Goal: Information Seeking & Learning: Learn about a topic

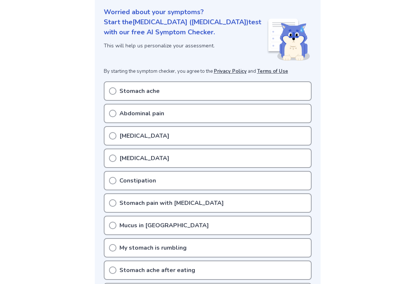
scroll to position [104, 0]
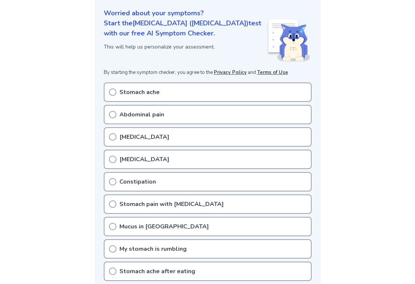
click at [114, 88] on icon at bounding box center [112, 91] width 7 height 7
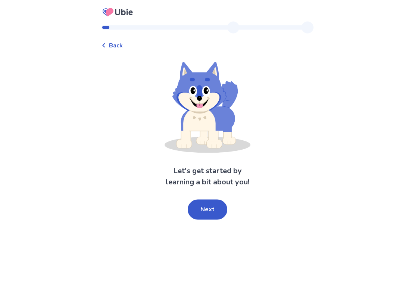
click at [214, 207] on button "Next" at bounding box center [208, 209] width 40 height 20
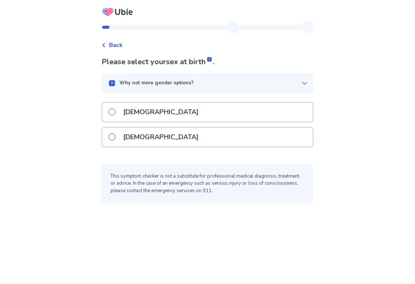
click at [116, 135] on span at bounding box center [111, 136] width 7 height 7
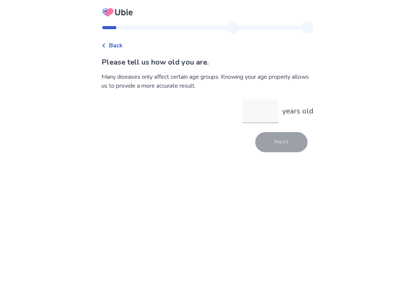
click at [263, 113] on input "years old" at bounding box center [260, 111] width 36 height 24
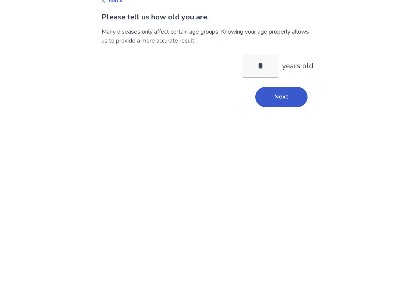
type input "**"
click at [287, 132] on button "Next" at bounding box center [281, 142] width 52 height 20
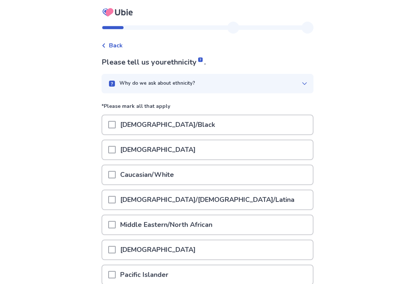
click at [116, 173] on span at bounding box center [111, 174] width 7 height 7
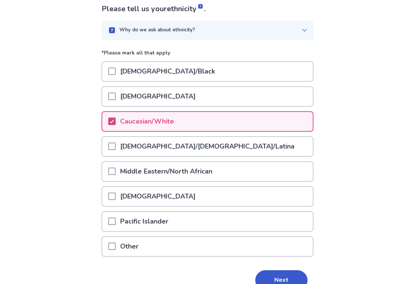
scroll to position [54, 0]
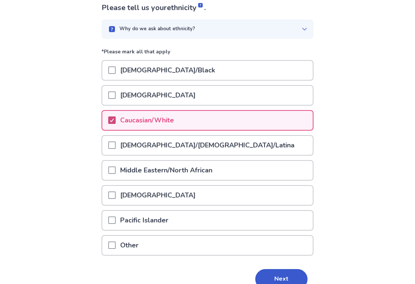
click at [298, 280] on button "Next" at bounding box center [281, 279] width 52 height 20
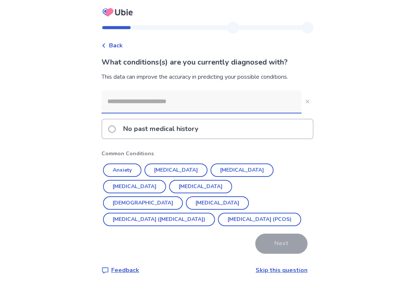
click at [135, 167] on button "Anxiety" at bounding box center [122, 169] width 38 height 13
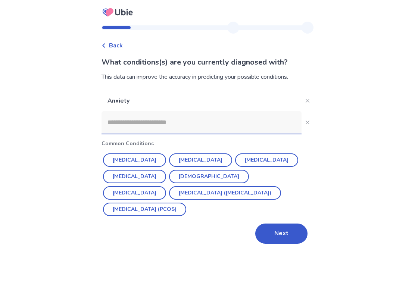
click at [169, 193] on button "[MEDICAL_DATA] ([MEDICAL_DATA])" at bounding box center [225, 192] width 112 height 13
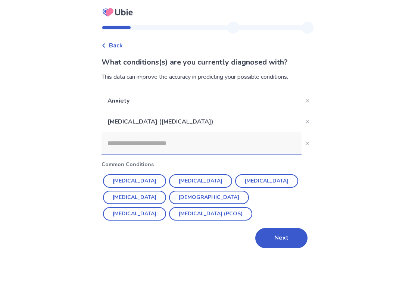
click at [280, 242] on button "Next" at bounding box center [281, 238] width 52 height 20
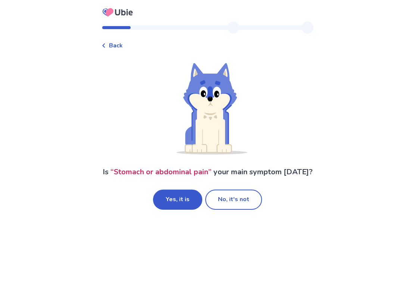
click at [183, 209] on button "Yes, it is" at bounding box center [177, 199] width 49 height 20
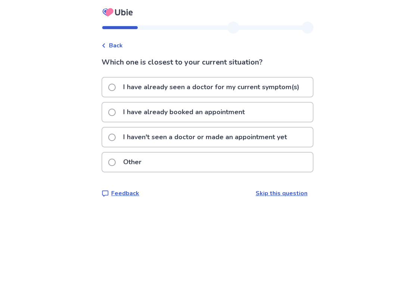
click at [114, 88] on span at bounding box center [111, 87] width 7 height 7
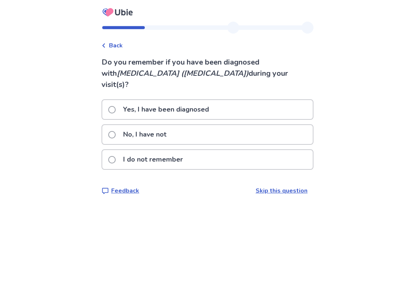
click at [116, 106] on span at bounding box center [111, 109] width 7 height 7
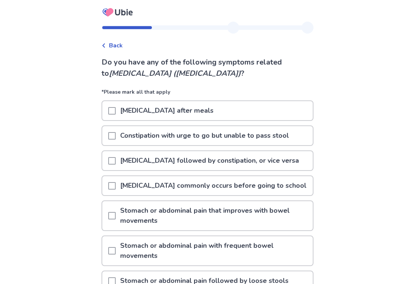
click at [116, 133] on span at bounding box center [111, 135] width 7 height 7
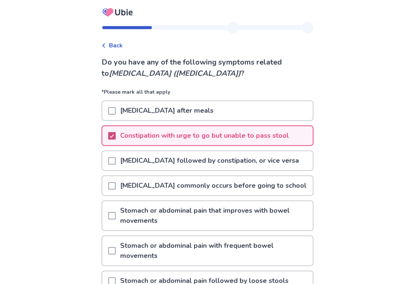
click at [116, 160] on span at bounding box center [111, 160] width 7 height 7
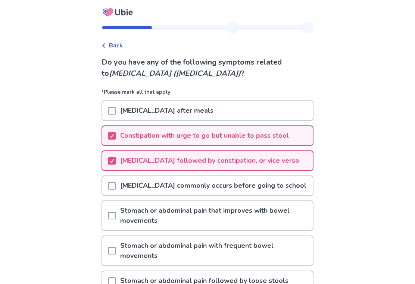
click at [116, 185] on span at bounding box center [111, 185] width 7 height 7
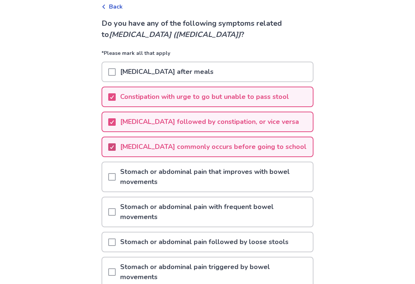
scroll to position [39, 0]
click at [116, 237] on div at bounding box center [111, 241] width 7 height 19
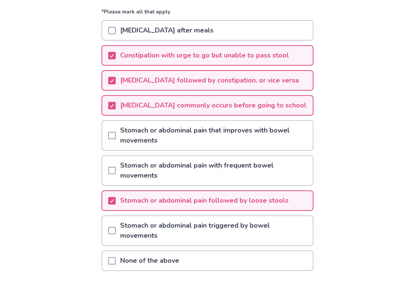
scroll to position [80, 0]
click at [116, 229] on span at bounding box center [111, 230] width 7 height 7
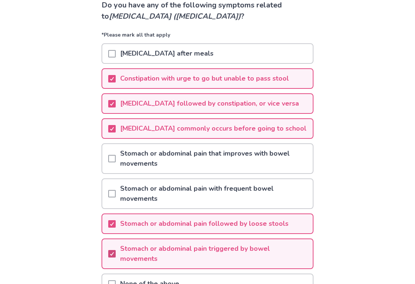
scroll to position [56, 0]
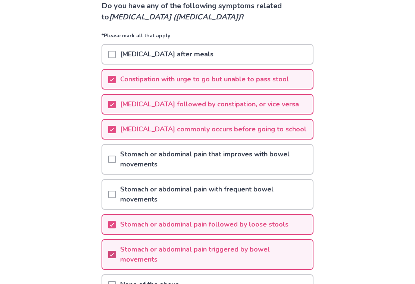
click at [113, 52] on span at bounding box center [111, 54] width 7 height 7
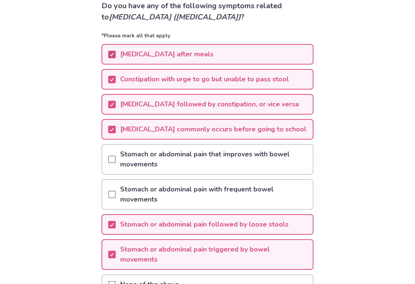
scroll to position [56, 0]
click at [116, 157] on span at bounding box center [111, 158] width 7 height 7
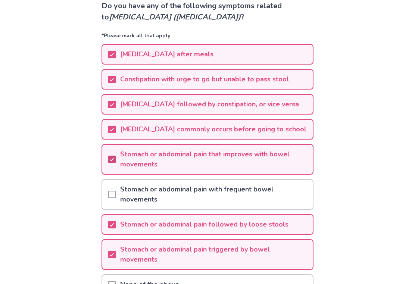
click at [116, 192] on span at bounding box center [111, 193] width 7 height 7
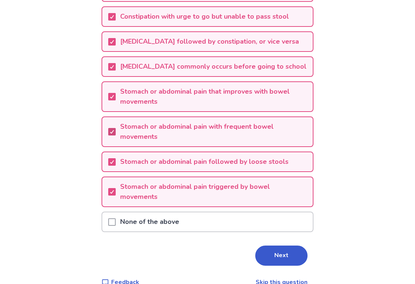
scroll to position [119, 0]
click at [283, 256] on button "Next" at bounding box center [281, 255] width 52 height 20
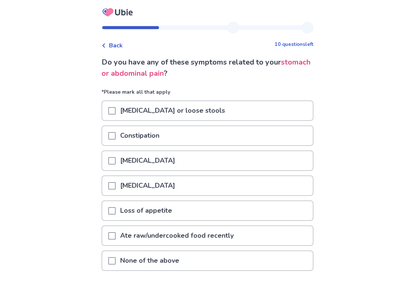
click at [116, 108] on span at bounding box center [111, 110] width 7 height 7
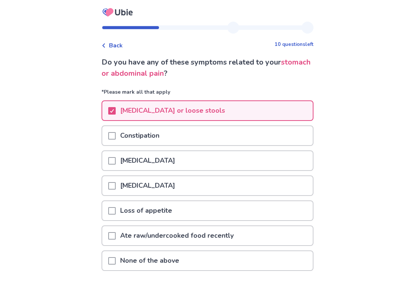
click at [116, 136] on span at bounding box center [111, 135] width 7 height 7
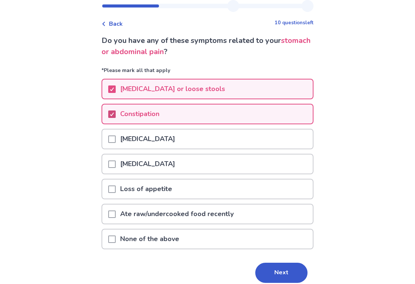
scroll to position [22, 0]
click at [278, 274] on button "Next" at bounding box center [281, 272] width 52 height 20
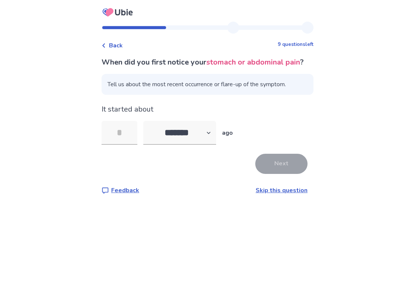
click at [130, 140] on input "tel" at bounding box center [119, 133] width 36 height 24
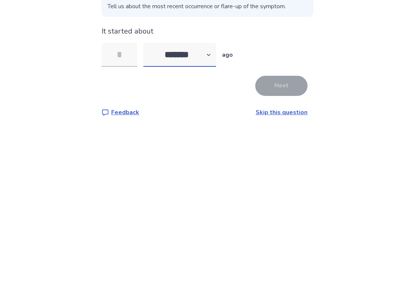
click at [214, 121] on select "******* ****** ******* ******** *******" at bounding box center [179, 133] width 73 height 24
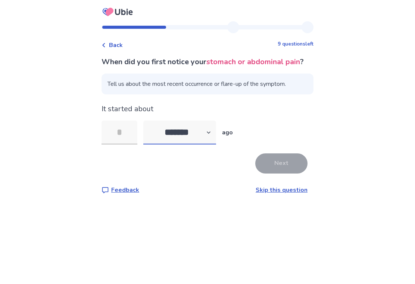
select select "*"
click at [130, 133] on input "tel" at bounding box center [119, 133] width 36 height 24
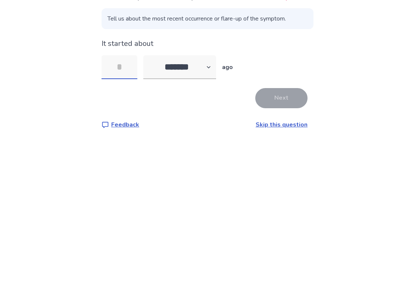
type input "*"
click at [296, 154] on button "Next" at bounding box center [281, 164] width 52 height 20
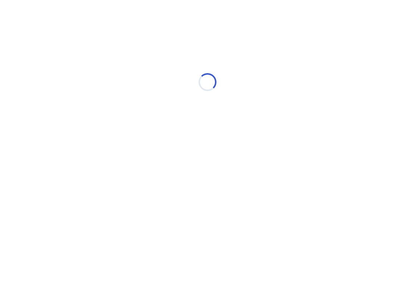
select select "*"
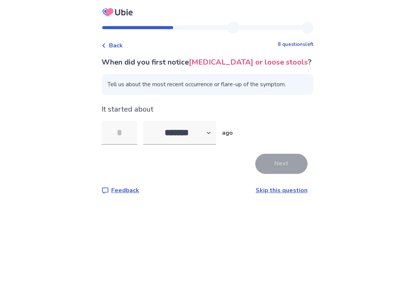
click at [130, 132] on input "tel" at bounding box center [119, 133] width 36 height 24
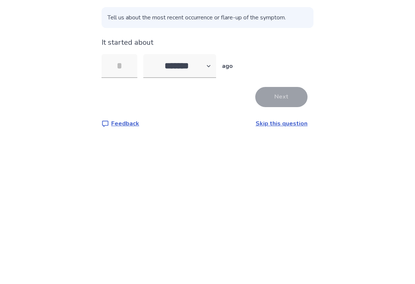
type input "*"
click at [287, 154] on button "Next" at bounding box center [281, 164] width 52 height 20
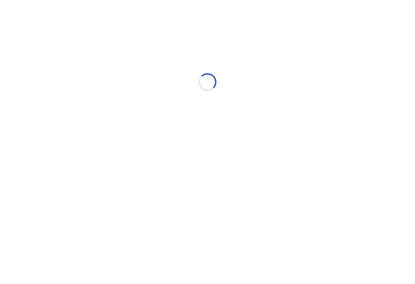
select select "*"
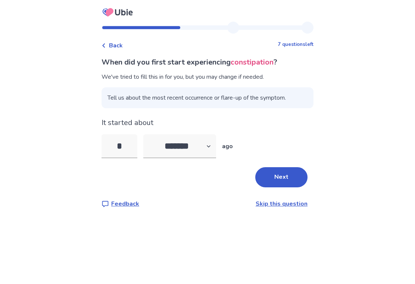
click at [288, 182] on button "Next" at bounding box center [281, 177] width 52 height 20
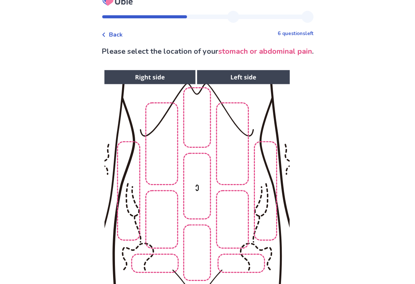
scroll to position [6, 0]
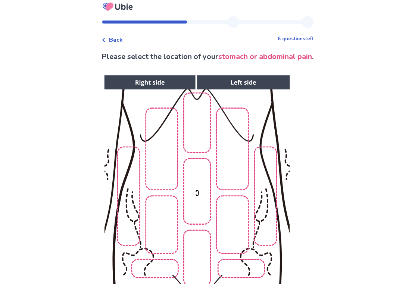
click at [163, 93] on img at bounding box center [196, 200] width 381 height 258
click at [157, 95] on img at bounding box center [196, 200] width 381 height 258
click at [242, 96] on img at bounding box center [196, 200] width 381 height 258
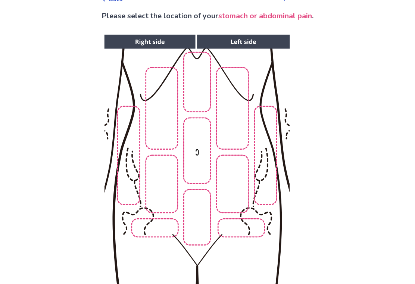
click at [236, 123] on img at bounding box center [196, 160] width 381 height 258
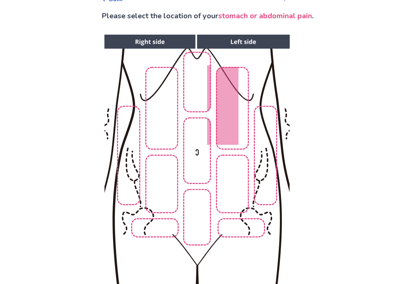
click at [202, 101] on img at bounding box center [196, 160] width 381 height 258
click at [166, 120] on img at bounding box center [196, 160] width 381 height 258
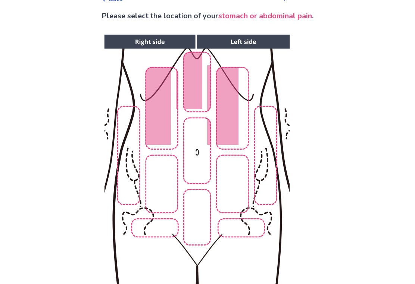
click at [168, 145] on img at bounding box center [196, 160] width 381 height 258
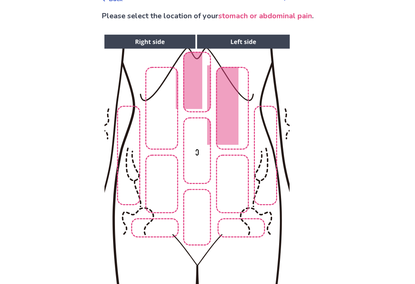
click at [204, 170] on img at bounding box center [196, 160] width 381 height 258
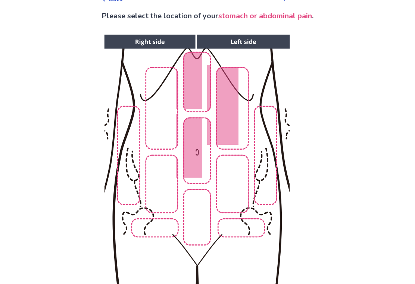
click at [171, 197] on img at bounding box center [196, 160] width 381 height 258
click at [202, 224] on img at bounding box center [196, 160] width 381 height 258
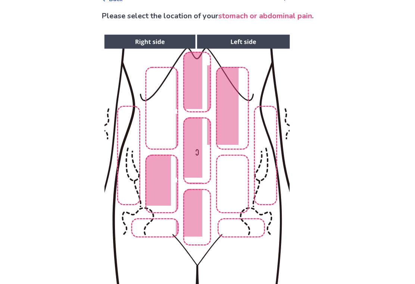
click at [239, 192] on img at bounding box center [196, 160] width 381 height 258
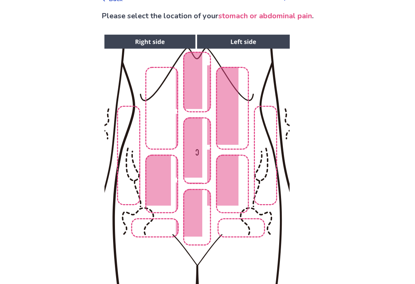
click at [269, 172] on img at bounding box center [196, 160] width 381 height 258
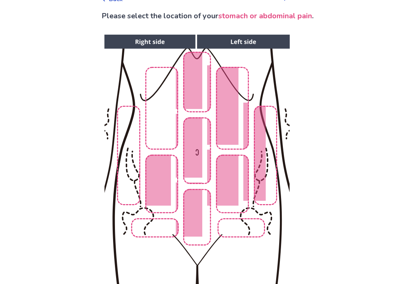
click at [252, 231] on img at bounding box center [196, 160] width 381 height 258
click at [158, 234] on img at bounding box center [196, 160] width 381 height 258
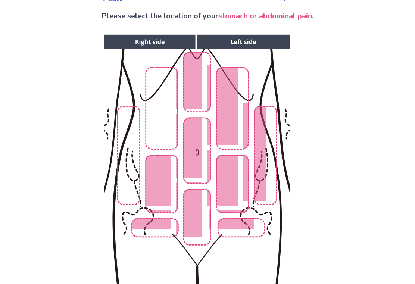
click at [169, 138] on img at bounding box center [196, 160] width 381 height 258
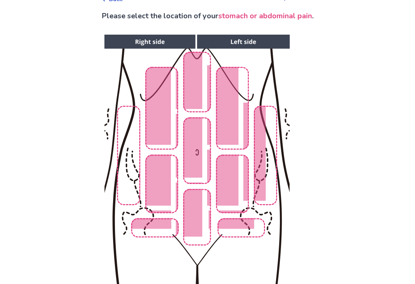
click at [130, 167] on img at bounding box center [196, 160] width 381 height 258
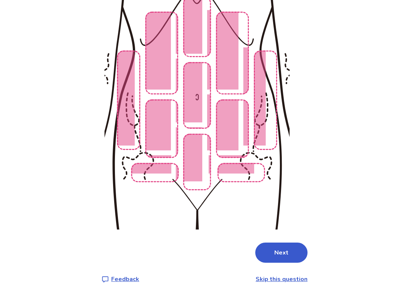
scroll to position [101, 0]
click at [290, 256] on button "Next" at bounding box center [281, 253] width 52 height 20
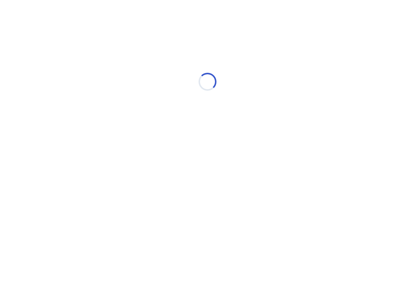
scroll to position [0, 0]
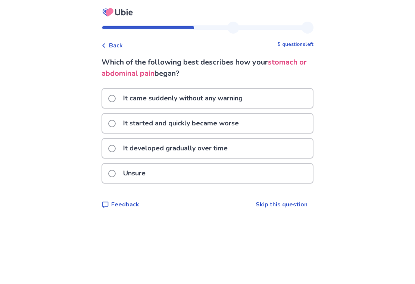
click at [120, 128] on label "It started and quickly became worse" at bounding box center [175, 123] width 135 height 19
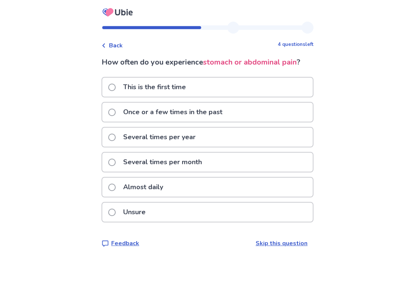
click at [116, 187] on span at bounding box center [111, 186] width 7 height 7
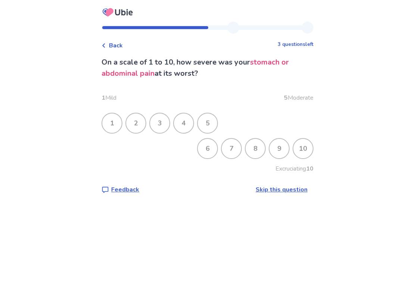
click at [212, 120] on div "5" at bounding box center [207, 122] width 19 height 19
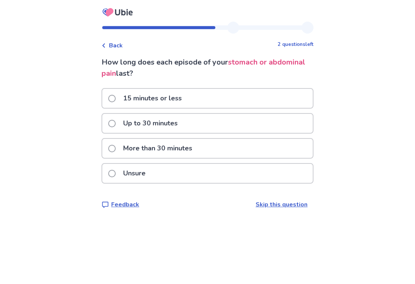
click at [115, 149] on span at bounding box center [111, 148] width 7 height 7
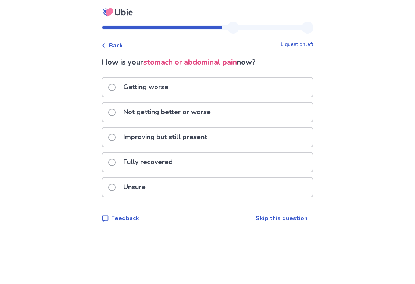
click at [116, 113] on span at bounding box center [111, 111] width 7 height 7
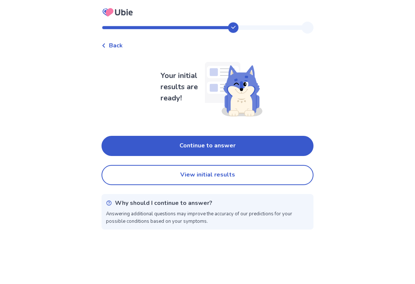
click at [240, 148] on button "Continue to answer" at bounding box center [207, 146] width 212 height 20
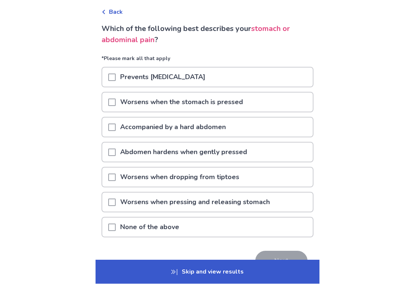
click at [297, 39] on p "Which of the following best describes your stomach or abdominal pain ?" at bounding box center [207, 34] width 212 height 22
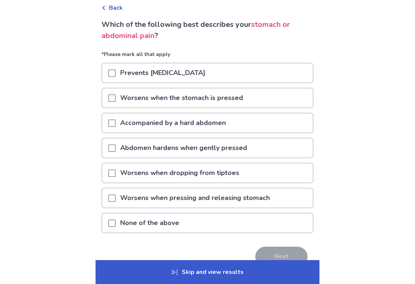
click at [226, 283] on p "Skip and view results" at bounding box center [207, 272] width 224 height 24
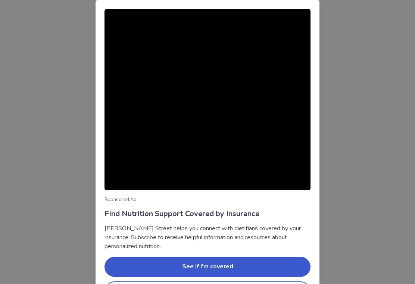
scroll to position [14, 0]
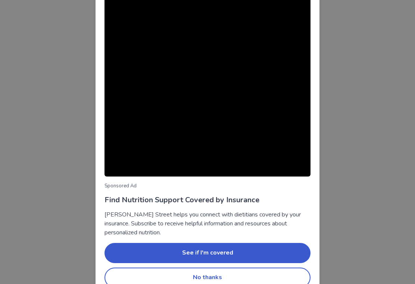
click at [225, 277] on button "No thanks" at bounding box center [207, 277] width 206 height 20
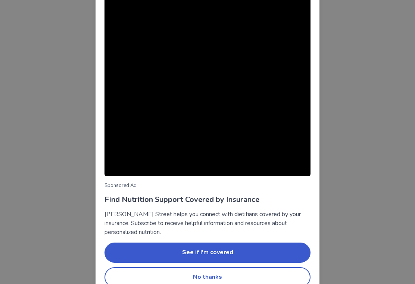
scroll to position [26, 0]
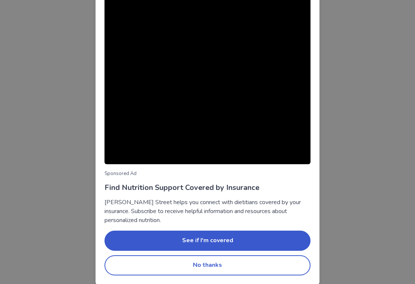
click at [206, 264] on button "No thanks" at bounding box center [207, 265] width 206 height 20
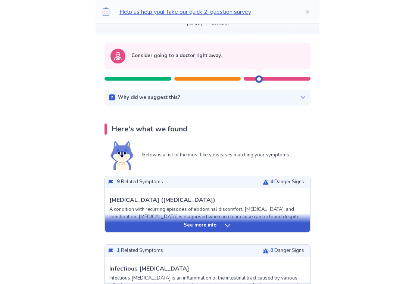
scroll to position [0, 0]
